Goal: Task Accomplishment & Management: Use online tool/utility

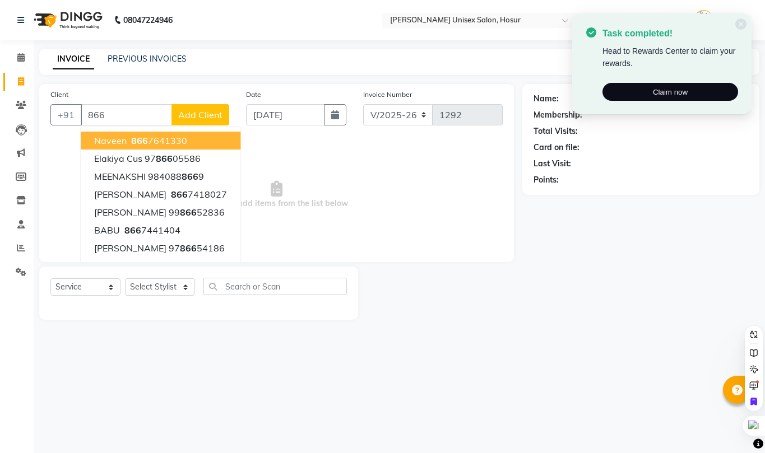
select select "6189"
select select "service"
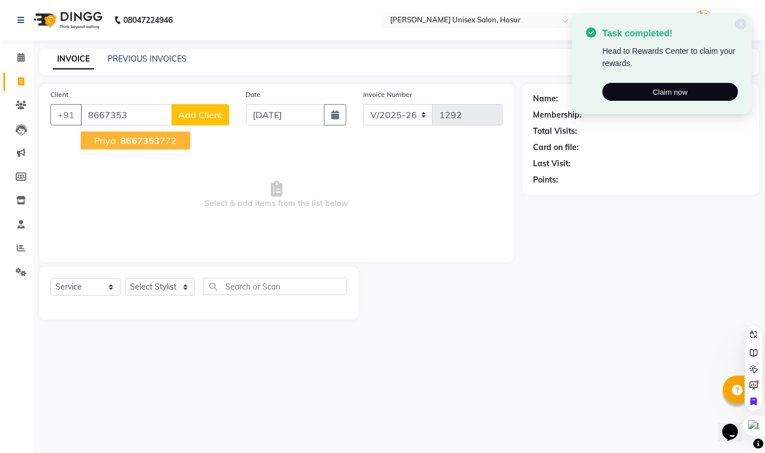
click at [158, 144] on ngb-highlight "8667353 772" at bounding box center [147, 140] width 58 height 11
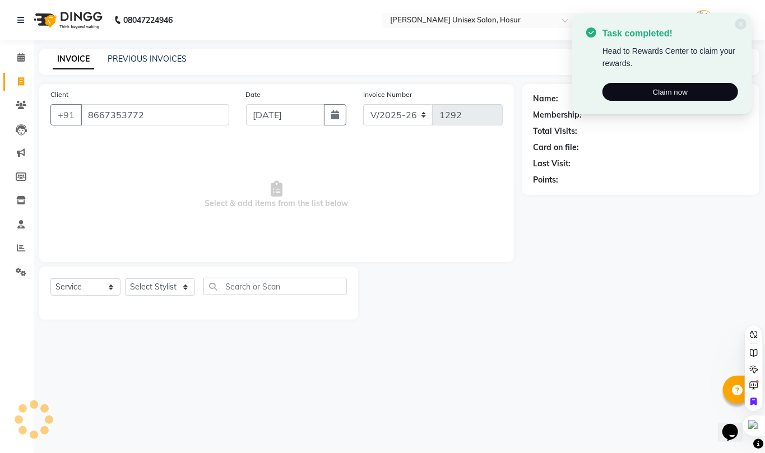
type input "8667353772"
click at [740, 26] on icon at bounding box center [741, 24] width 7 height 7
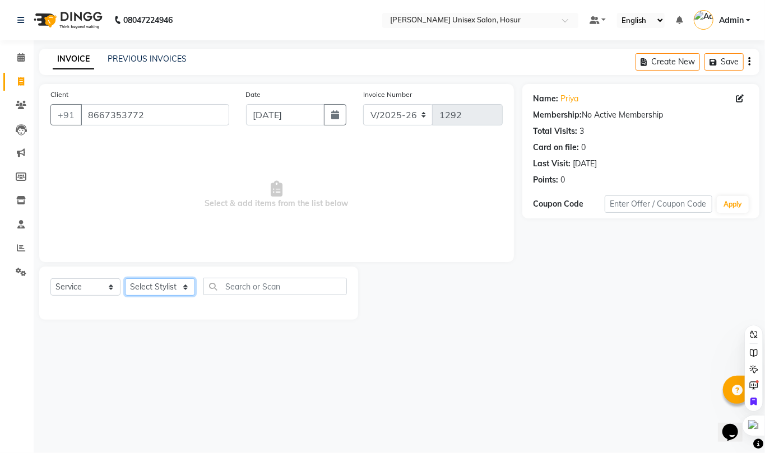
click at [142, 283] on select "Select Stylist [PERSON_NAME] [PERSON_NAME] Manager [PERSON_NAME] [PERSON_NAME] …" at bounding box center [160, 287] width 70 height 17
select select "68440"
click at [125, 279] on select "Select Stylist [PERSON_NAME] [PERSON_NAME] Manager [PERSON_NAME] [PERSON_NAME] …" at bounding box center [160, 287] width 70 height 17
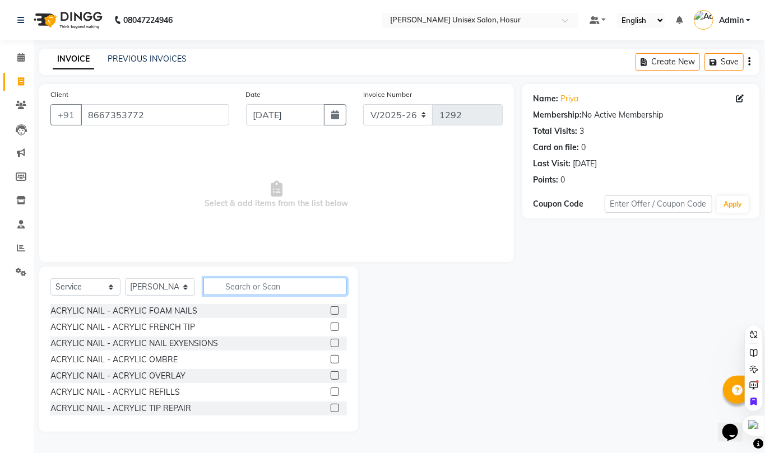
click at [222, 284] on input "text" at bounding box center [274, 286] width 143 height 17
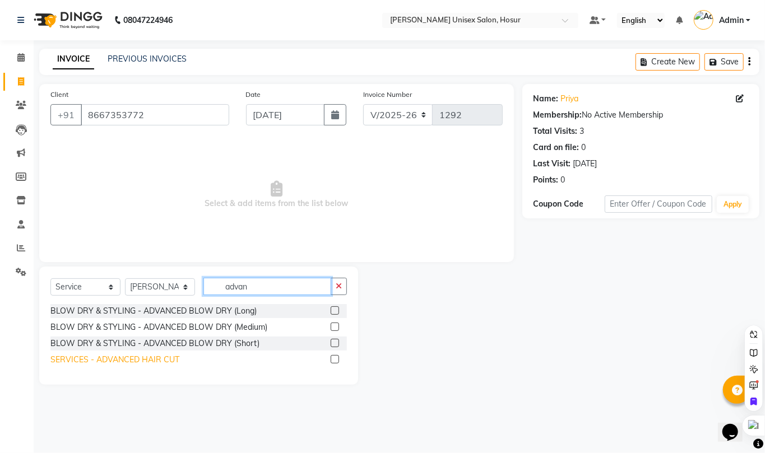
type input "advan"
click at [157, 354] on div "SERVICES - ADVANCED HAIR CUT" at bounding box center [114, 360] width 129 height 12
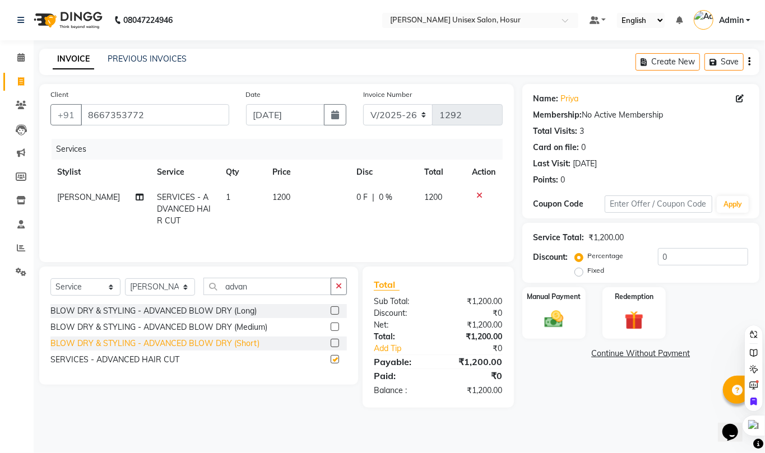
checkbox input "false"
click at [288, 196] on td "1200" at bounding box center [308, 209] width 85 height 49
select select "68440"
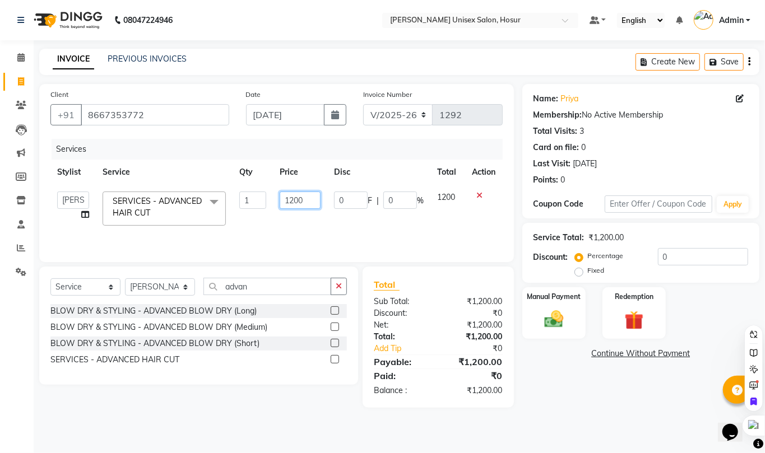
click at [288, 196] on input "1200" at bounding box center [300, 200] width 41 height 17
type input "600"
click at [270, 214] on tr "[PERSON_NAME] [PERSON_NAME] Manager [PERSON_NAME] [PERSON_NAME] [PERSON_NAME] […" at bounding box center [276, 209] width 452 height 48
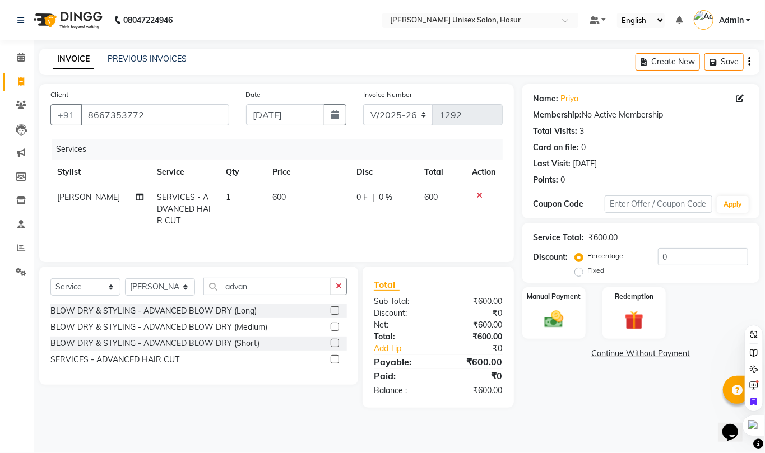
click at [230, 200] on td "1" at bounding box center [243, 209] width 46 height 49
select select "68440"
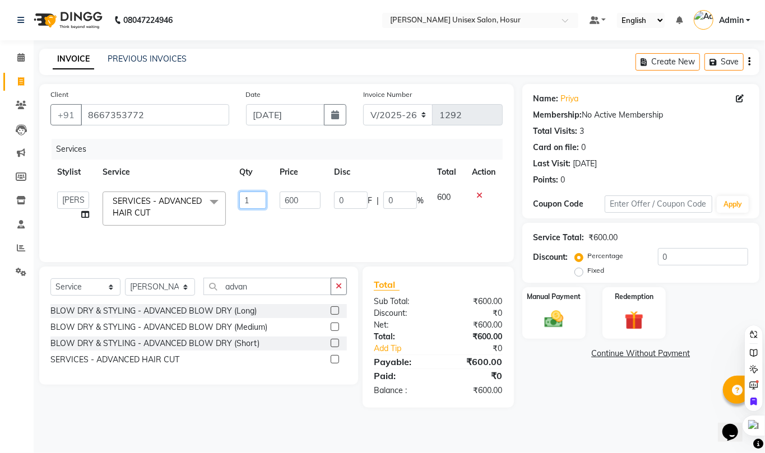
click at [253, 200] on input "1" at bounding box center [252, 200] width 27 height 17
type input "2"
click at [326, 230] on td "600" at bounding box center [300, 209] width 54 height 48
select select "68440"
click at [670, 261] on input "0" at bounding box center [703, 256] width 90 height 17
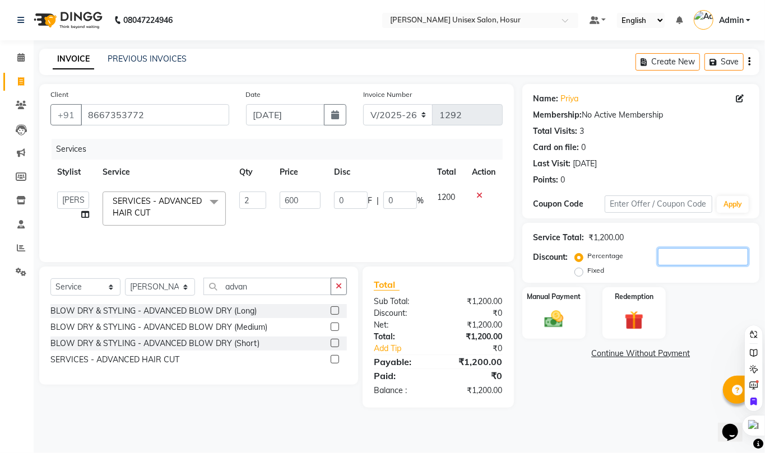
type input "1"
type input "12"
type input "1"
type input "15"
type input "180"
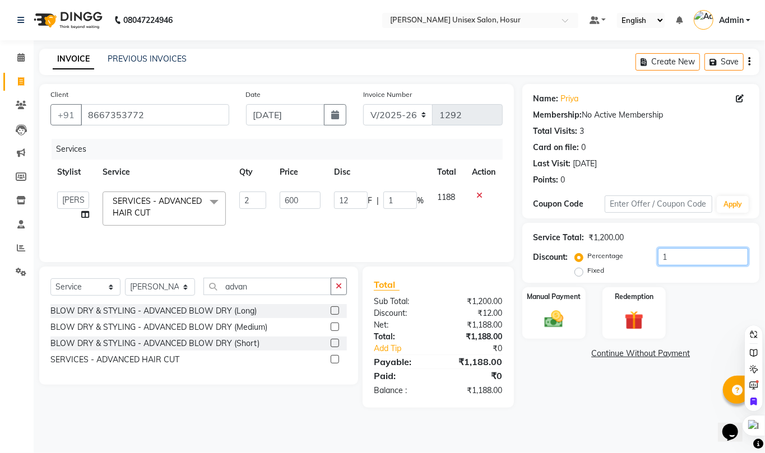
type input "15"
click at [693, 154] on div "Name: Priya Membership: No Active Membership Total Visits: 3 Card on file: 0 La…" at bounding box center [641, 138] width 215 height 98
click at [558, 334] on div "Manual Payment" at bounding box center [554, 313] width 66 height 54
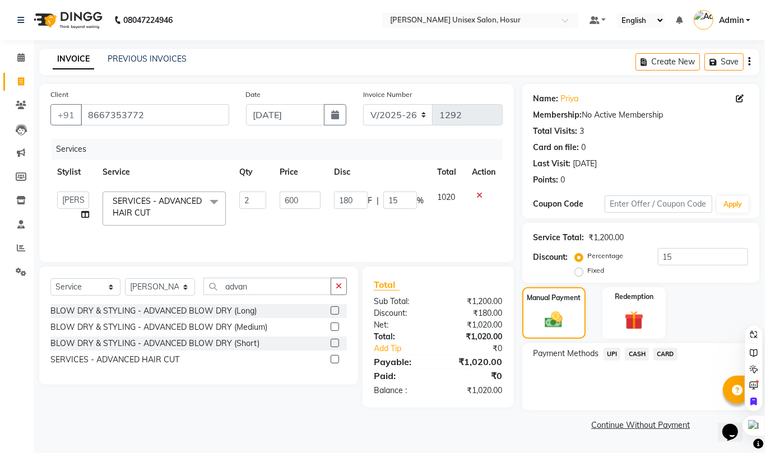
click at [642, 360] on span "CASH" at bounding box center [637, 354] width 24 height 13
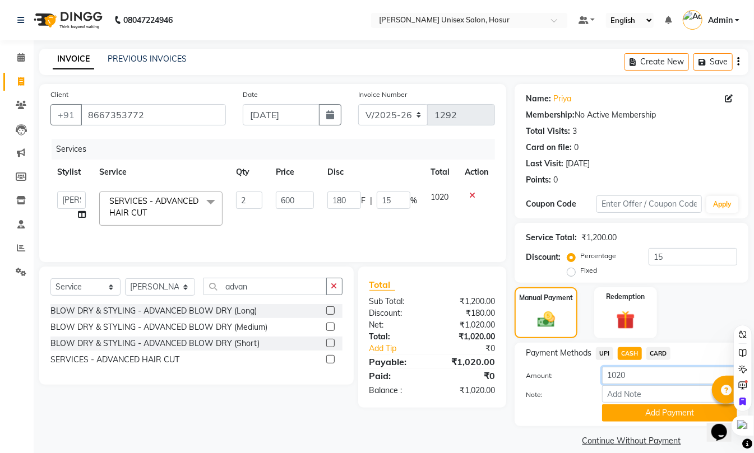
click at [622, 375] on input "1020" at bounding box center [669, 375] width 135 height 17
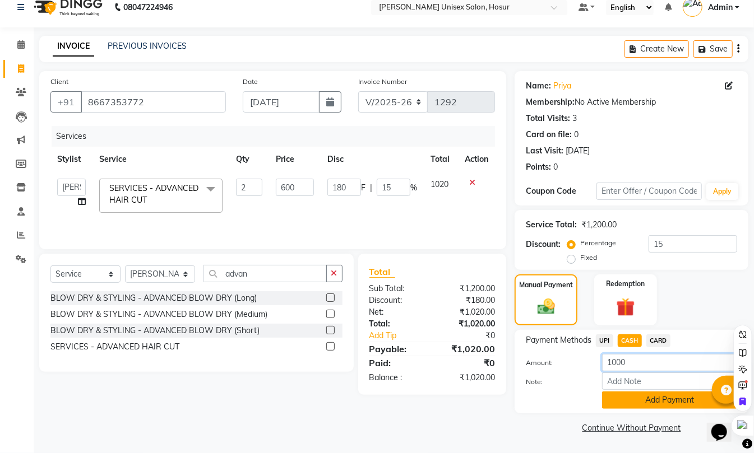
type input "1000"
click at [651, 400] on button "Add Payment" at bounding box center [669, 400] width 135 height 17
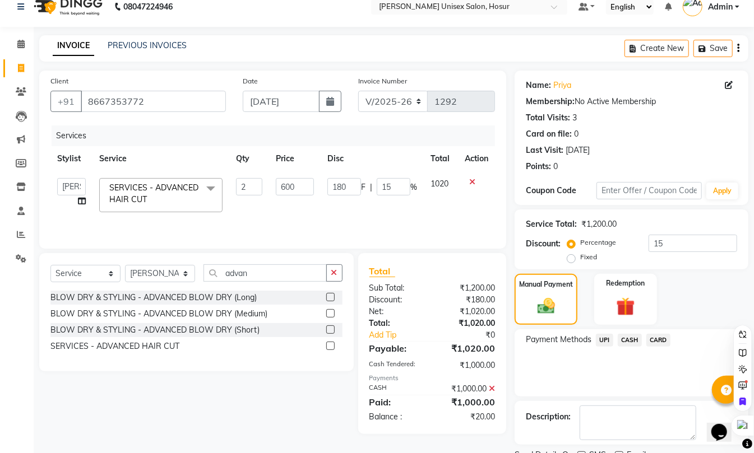
click at [608, 343] on span "UPI" at bounding box center [604, 340] width 17 height 13
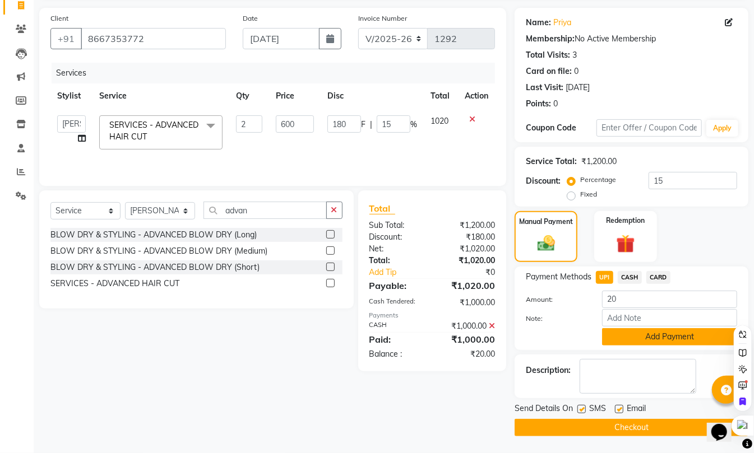
click at [667, 335] on button "Add Payment" at bounding box center [669, 336] width 135 height 17
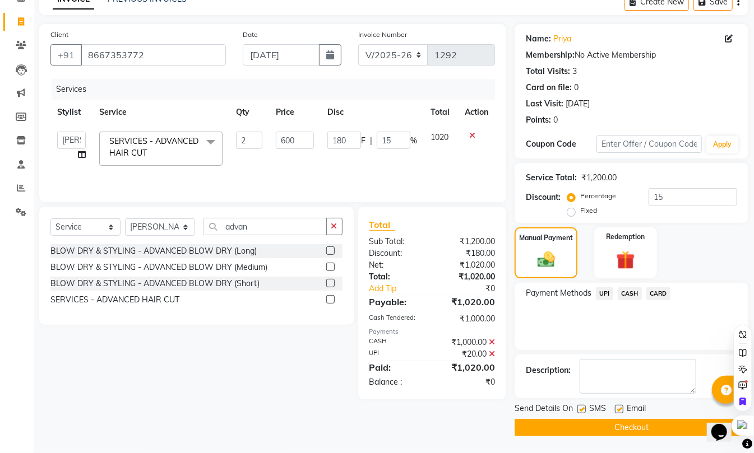
click at [644, 425] on button "Checkout" at bounding box center [631, 427] width 234 height 17
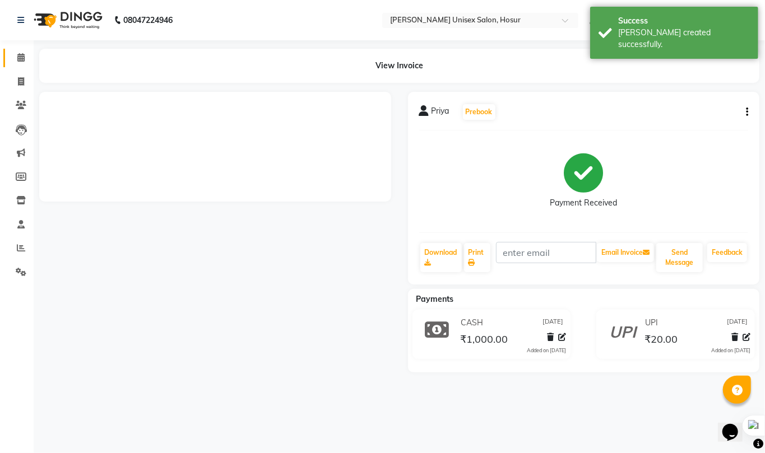
click at [24, 62] on icon at bounding box center [20, 57] width 7 height 8
